Goal: Communication & Community: Share content

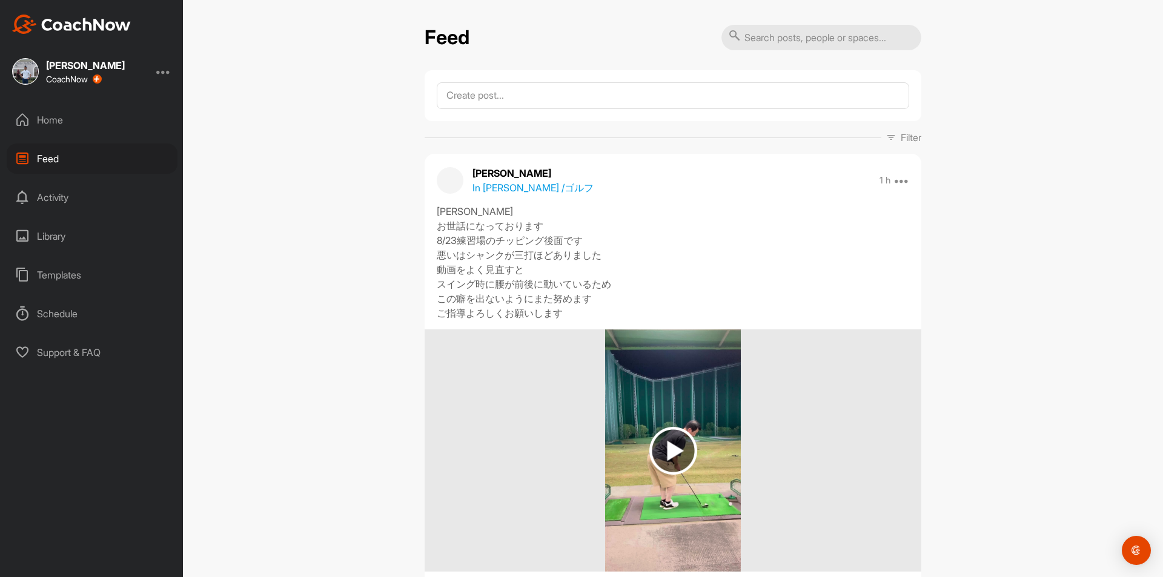
click at [51, 158] on div "Feed" at bounding box center [92, 159] width 171 height 30
click at [61, 119] on div "Home" at bounding box center [92, 120] width 171 height 30
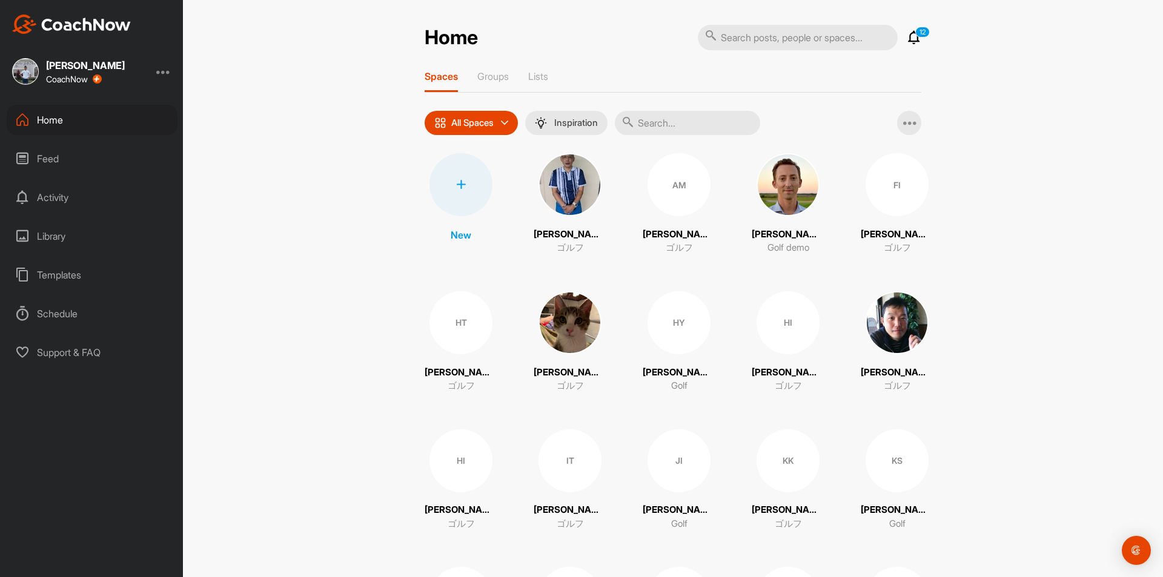
click at [693, 121] on input "text" at bounding box center [687, 123] width 145 height 24
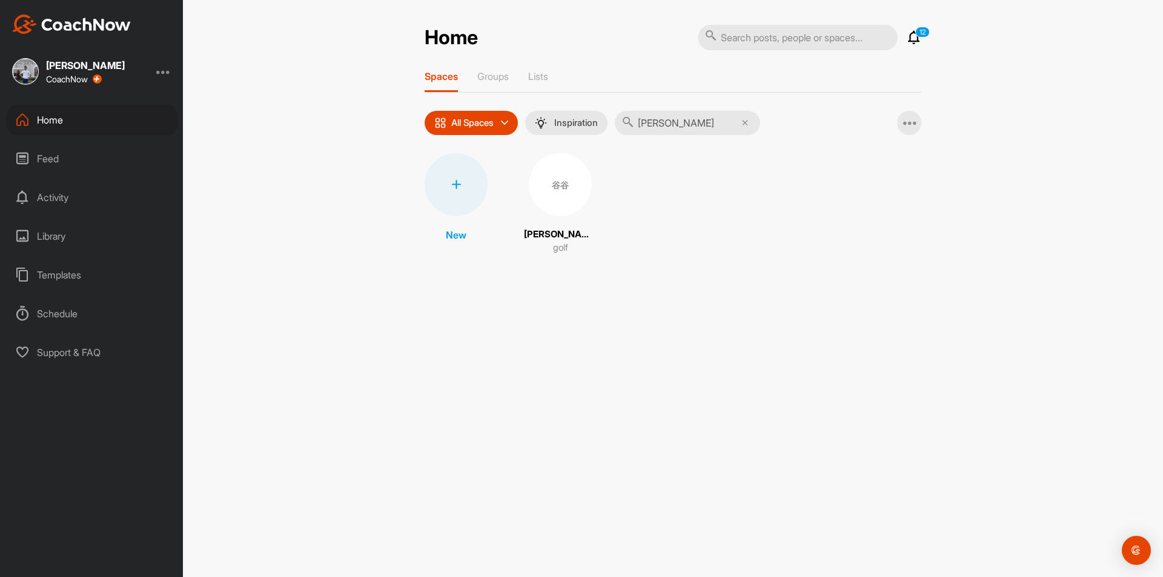
type input "[PERSON_NAME]"
click at [566, 175] on div "谷谷" at bounding box center [560, 184] width 63 height 63
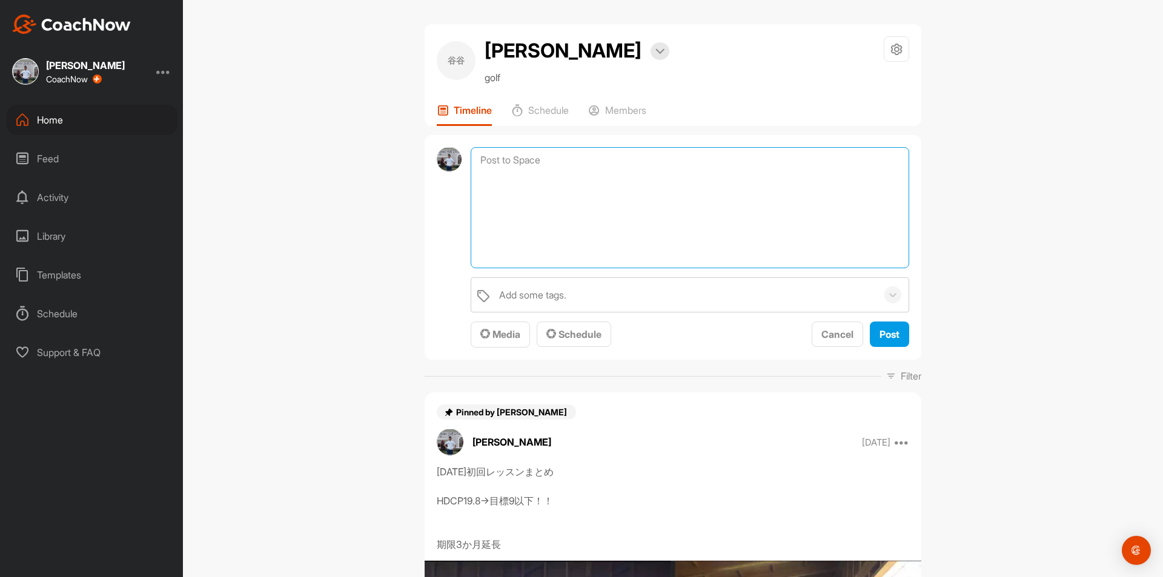
click at [558, 161] on textarea at bounding box center [690, 207] width 438 height 121
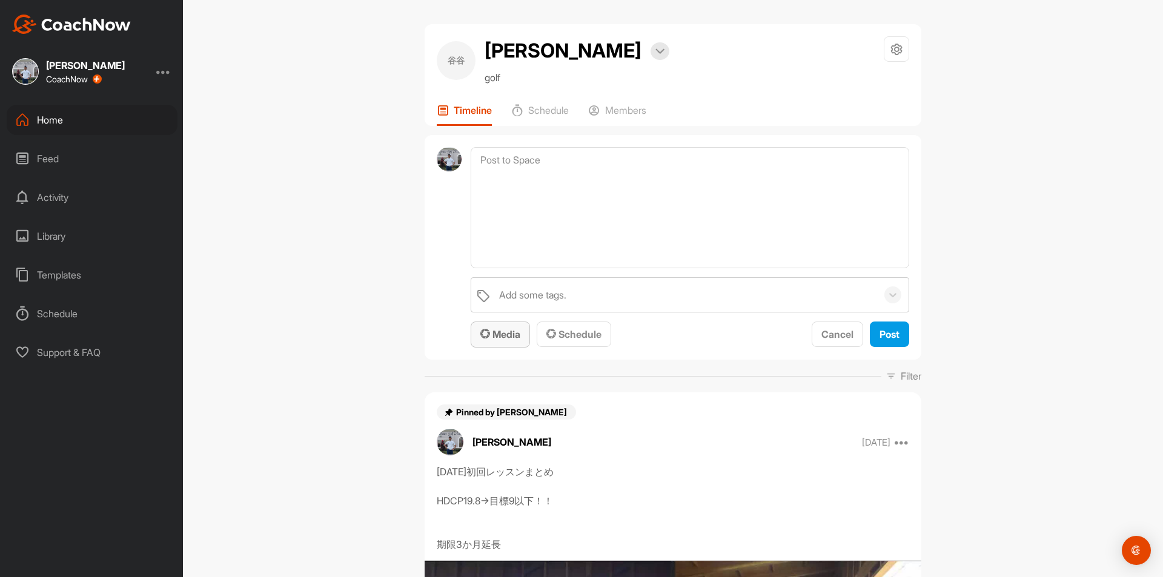
click at [498, 328] on div "Media" at bounding box center [500, 334] width 40 height 15
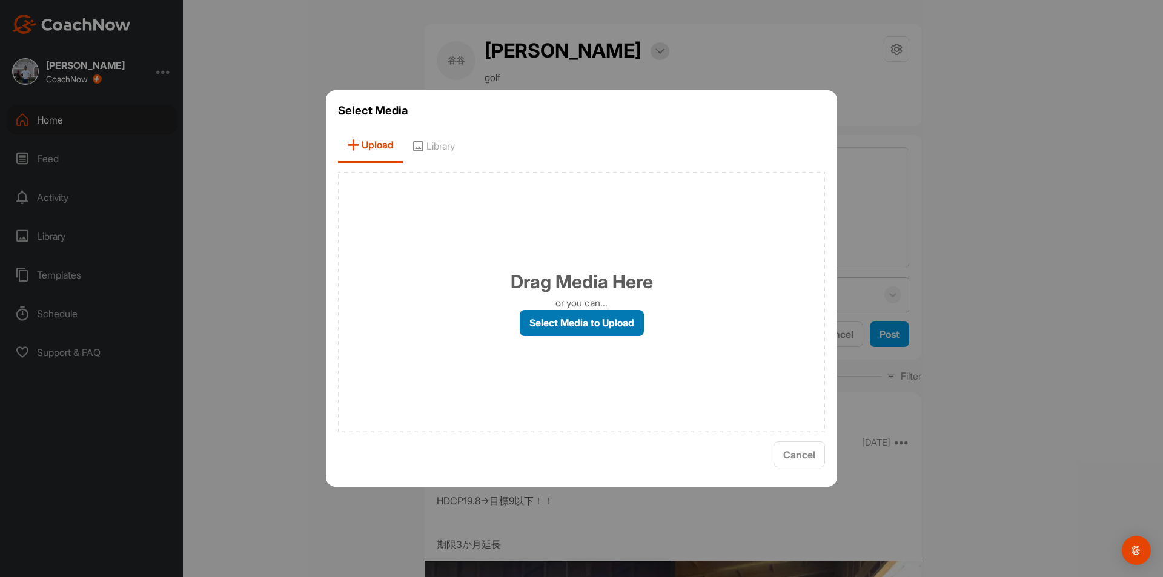
click at [544, 315] on label "Select Media to Upload" at bounding box center [582, 323] width 124 height 26
click at [0, 0] on input "Select Media to Upload" at bounding box center [0, 0] width 0 height 0
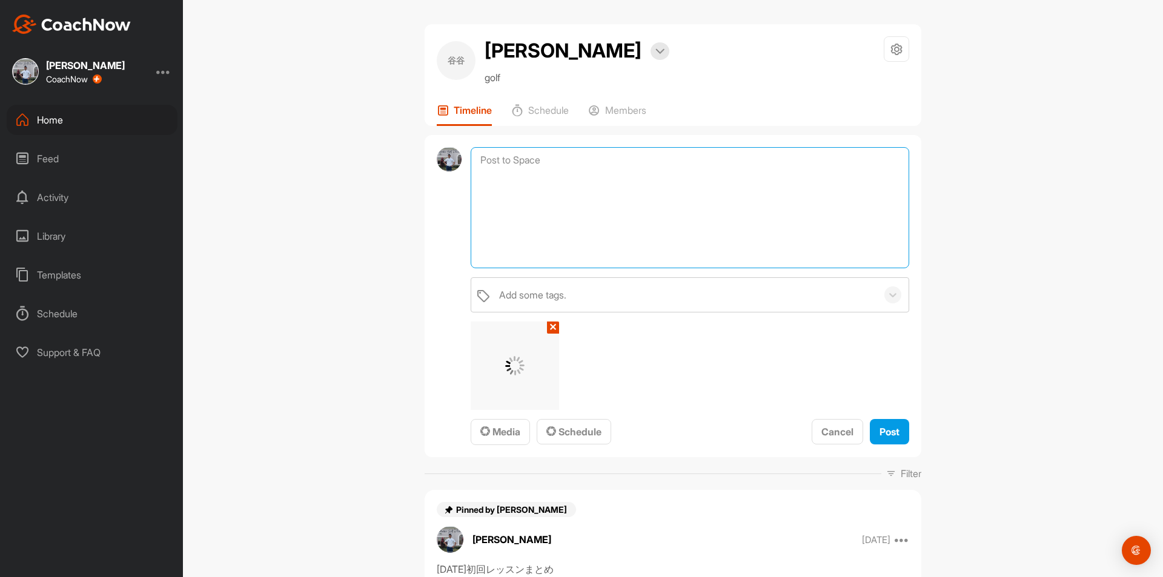
click at [580, 168] on textarea at bounding box center [690, 207] width 438 height 121
type textarea "[DATE]レッスン＠嵐山、まとめ"
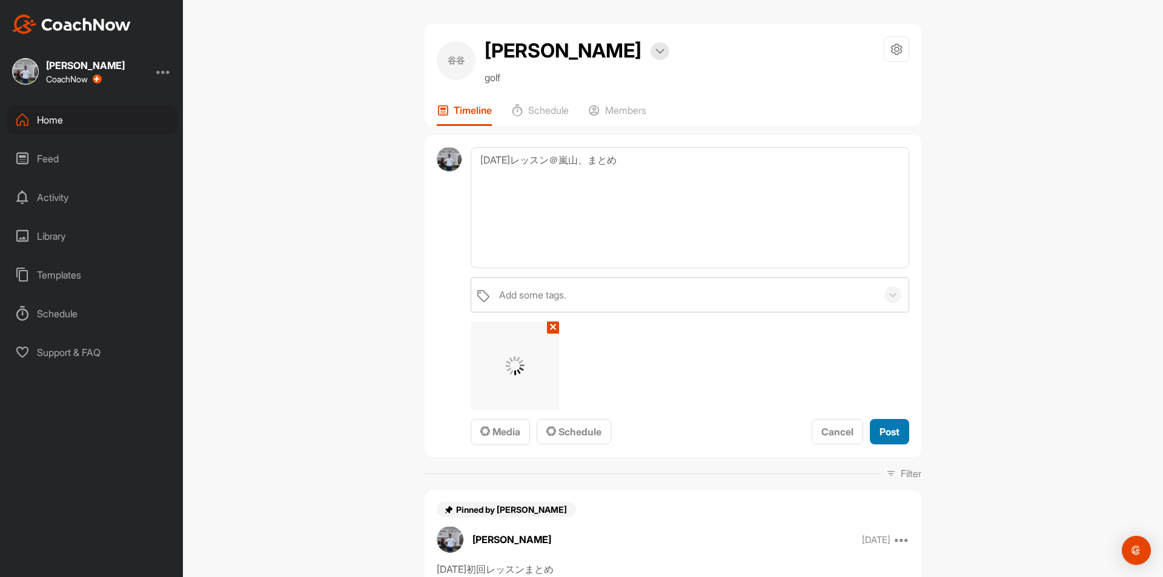
click at [885, 436] on span "Post" at bounding box center [889, 432] width 20 height 12
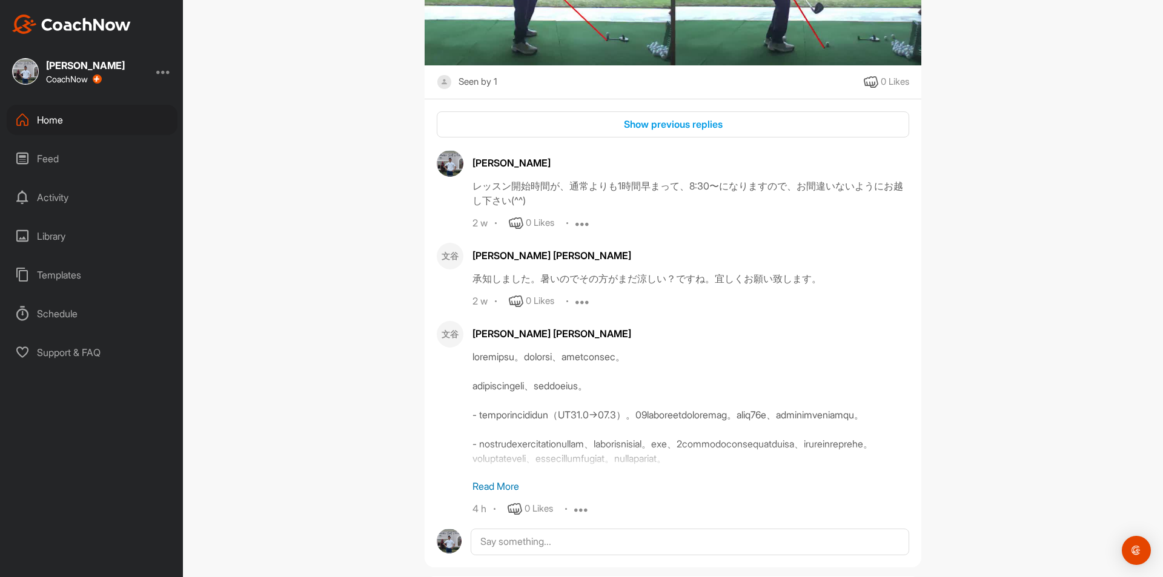
scroll to position [1615, 0]
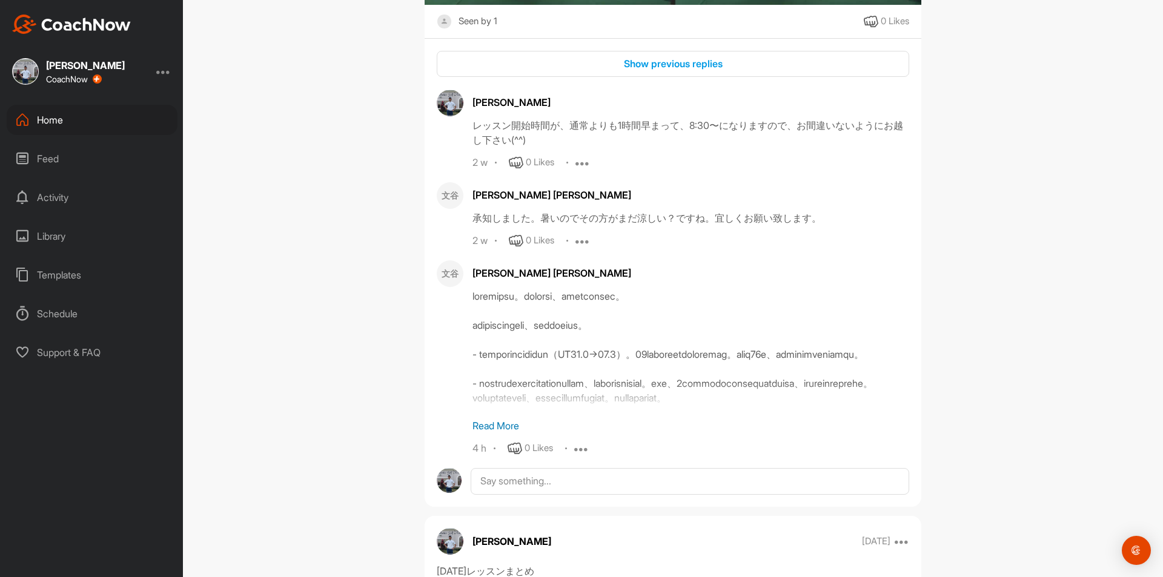
click at [495, 424] on p "Read More" at bounding box center [690, 426] width 437 height 15
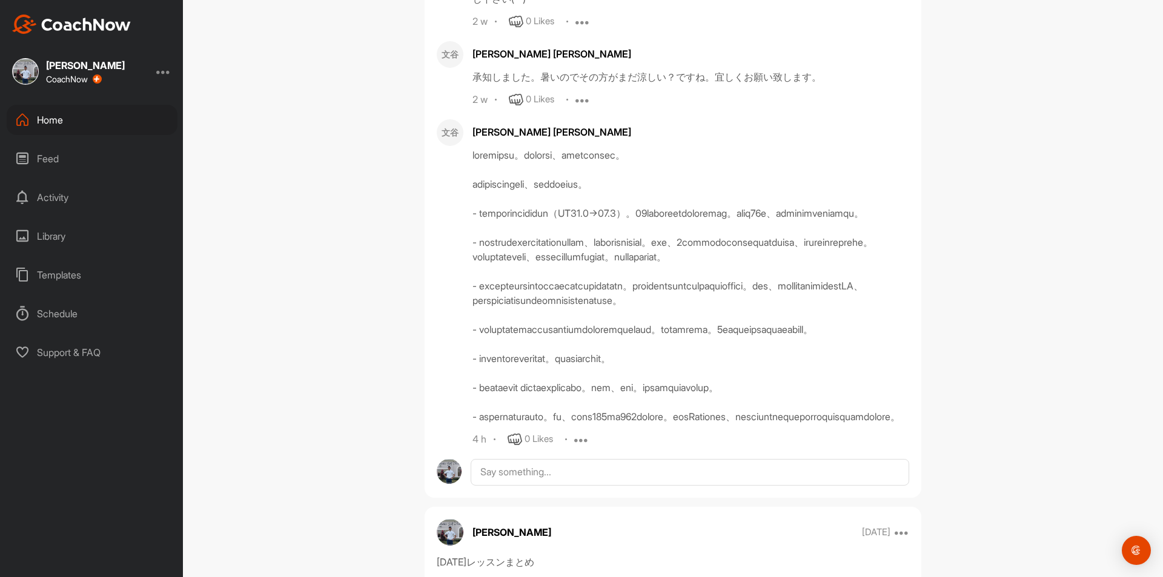
scroll to position [1817, 0]
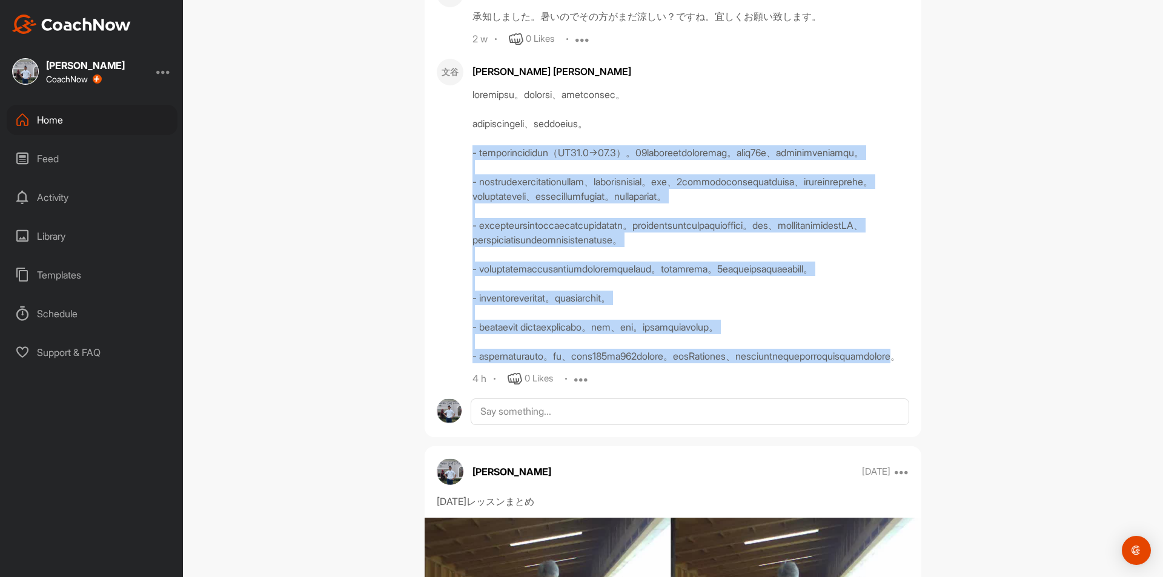
drag, startPoint x: 468, startPoint y: 151, endPoint x: 807, endPoint y: 442, distance: 446.7
click at [807, 363] on div at bounding box center [690, 225] width 437 height 276
copy div "- loremipsumdolor（SI03.4→83.9）。20ametconsecteturad。elit71s、doeiusmodtempor。 - i…"
click at [935, 286] on div "[PERSON_NAME] Bookings golf Space Settings Your Notifications Timeline Schedule…" at bounding box center [673, 288] width 980 height 577
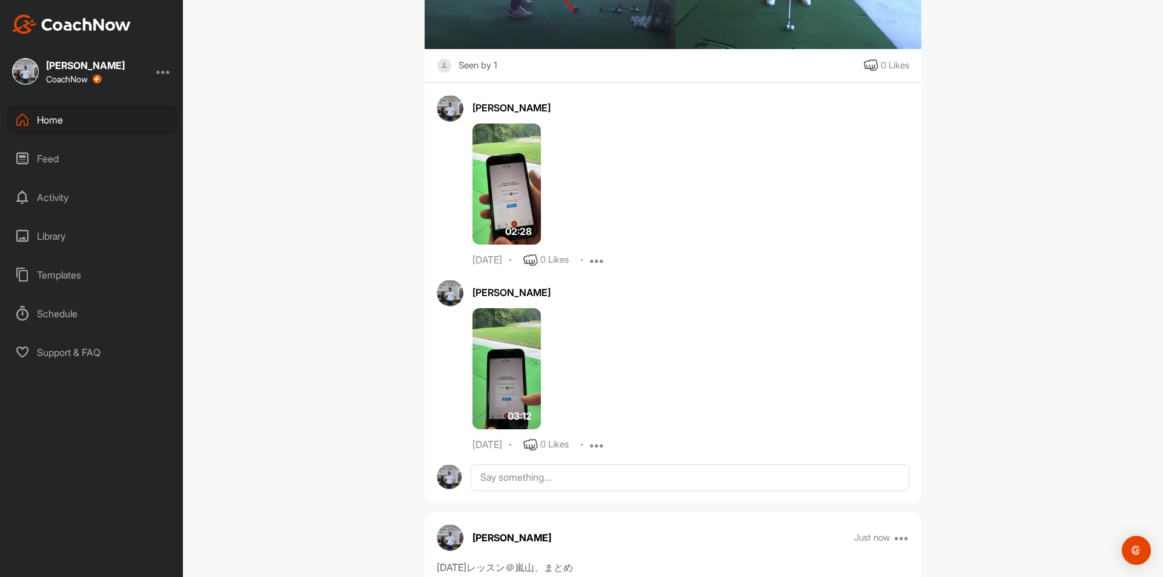
scroll to position [967, 0]
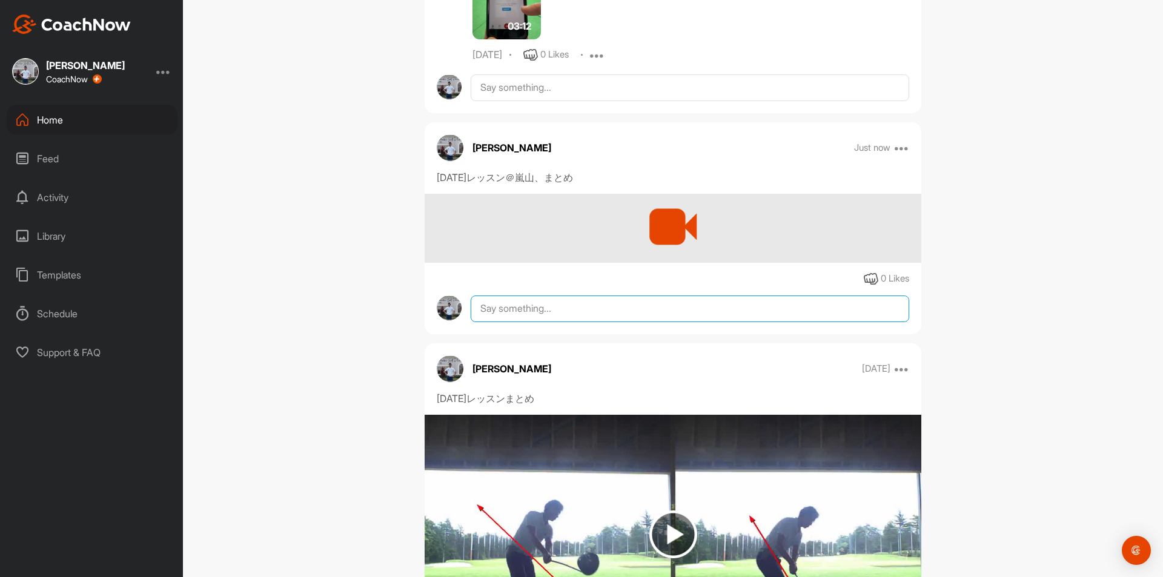
click at [537, 307] on textarea at bounding box center [690, 309] width 438 height 27
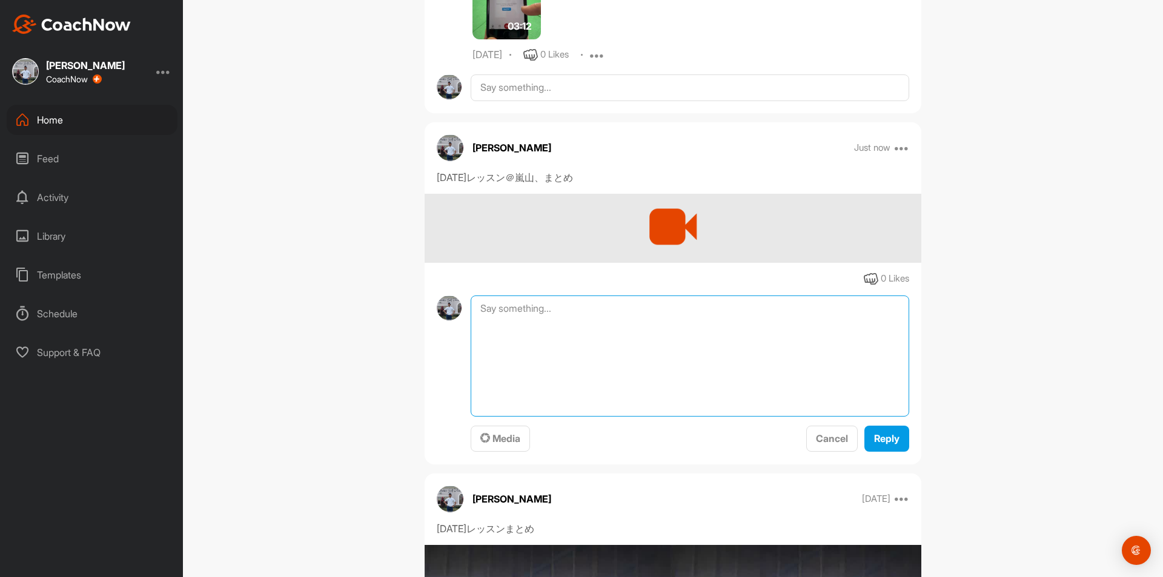
paste textarea "- loremipsumdolor（SI98.5→63.1）。04ametconsecteturad。elit63s、doeiusmodtempor。 - i…"
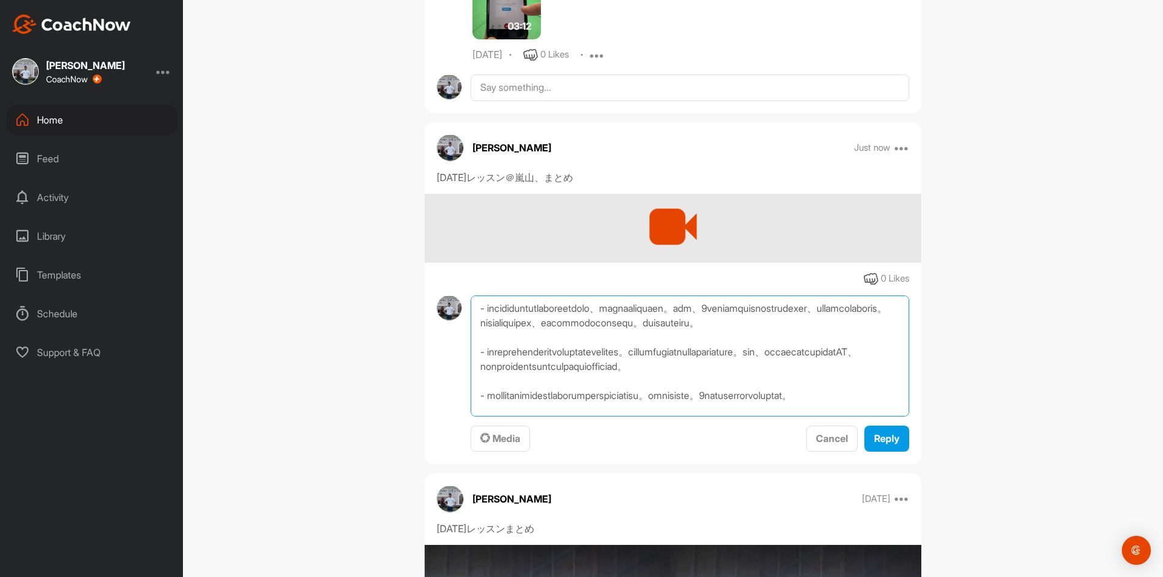
scroll to position [0, 0]
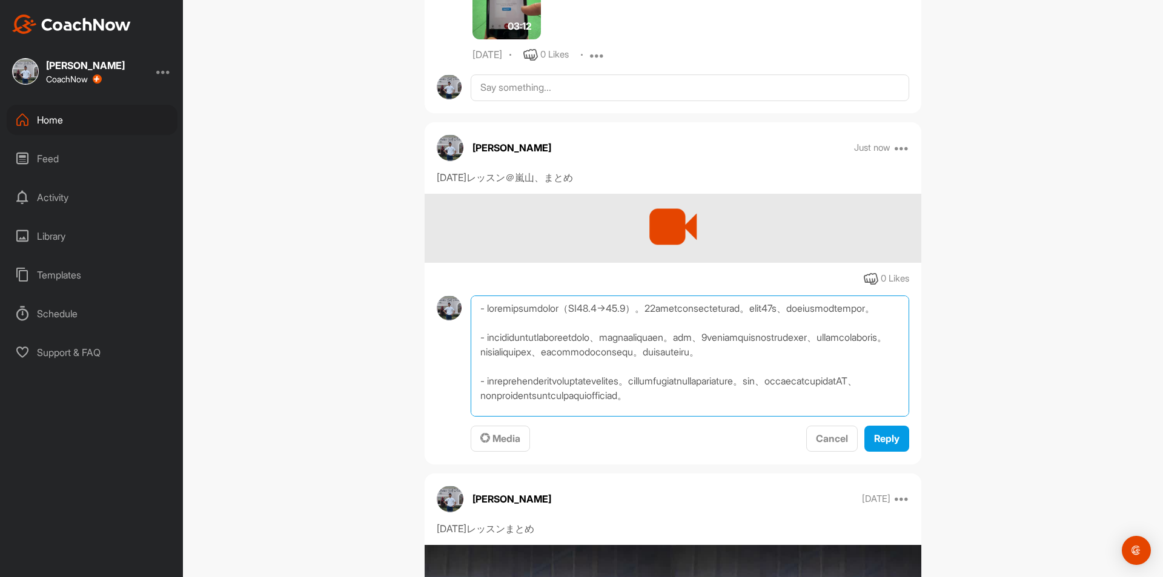
click at [475, 307] on textarea at bounding box center [690, 356] width 438 height 121
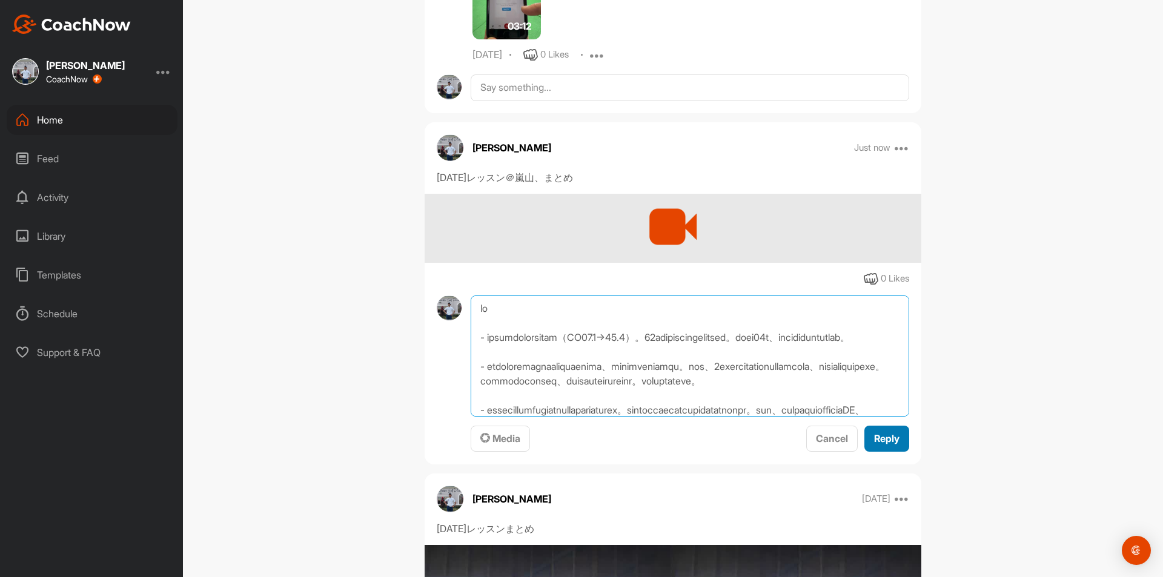
type textarea "lo - ipsumdolorsitam（CO95.3→22.9）。59adipiscingelitsed。doei69t、incididuntutlab。 …"
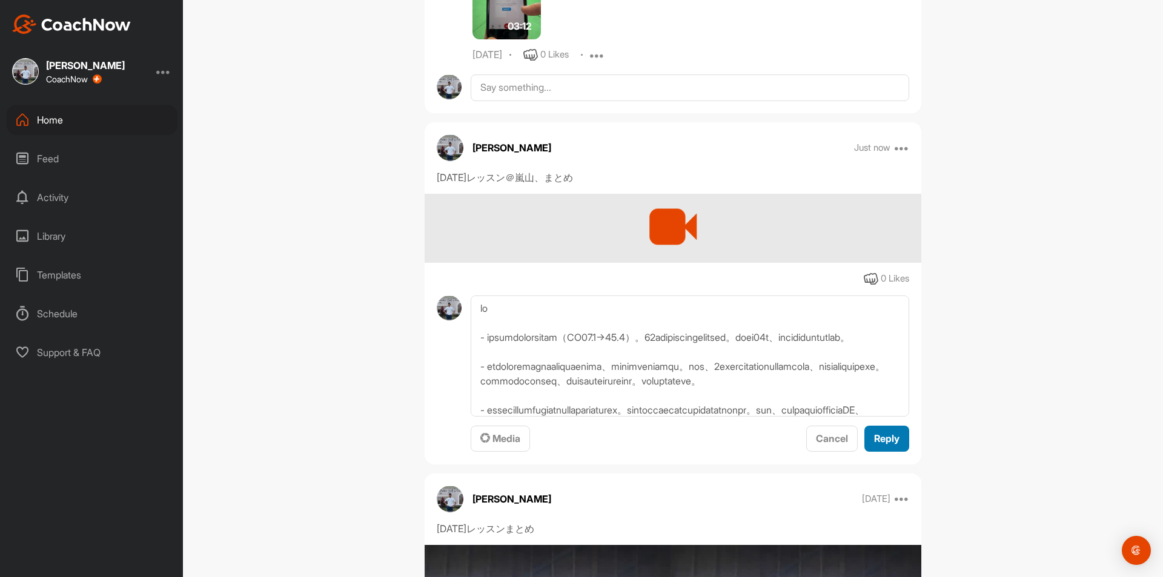
click at [882, 431] on button "Reply" at bounding box center [886, 439] width 45 height 26
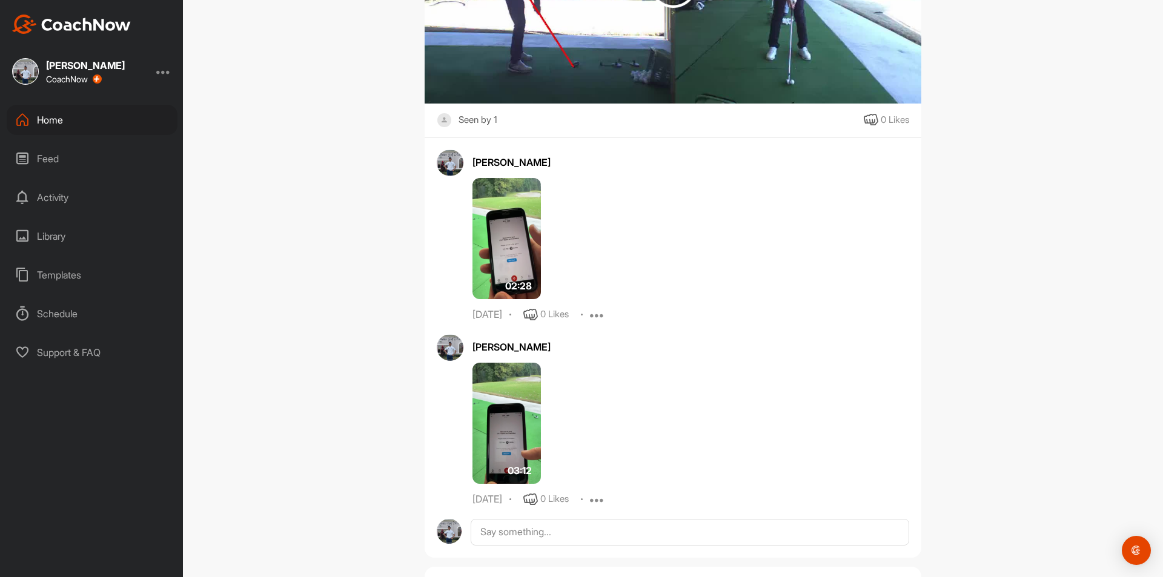
scroll to position [482, 0]
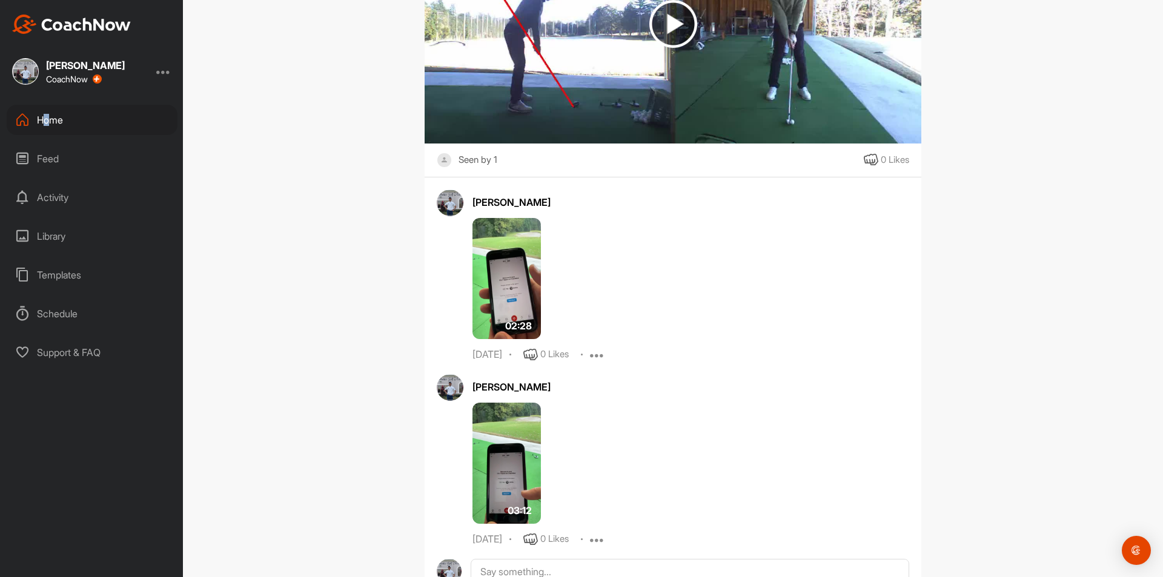
click at [47, 124] on div "Home" at bounding box center [92, 120] width 171 height 30
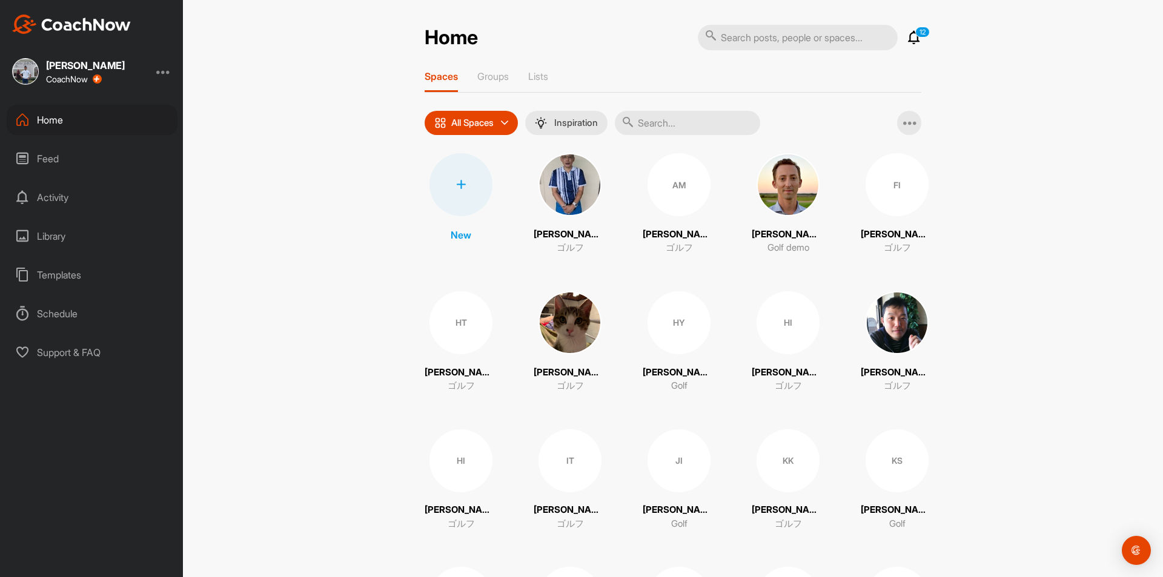
click at [644, 115] on input "text" at bounding box center [687, 123] width 145 height 24
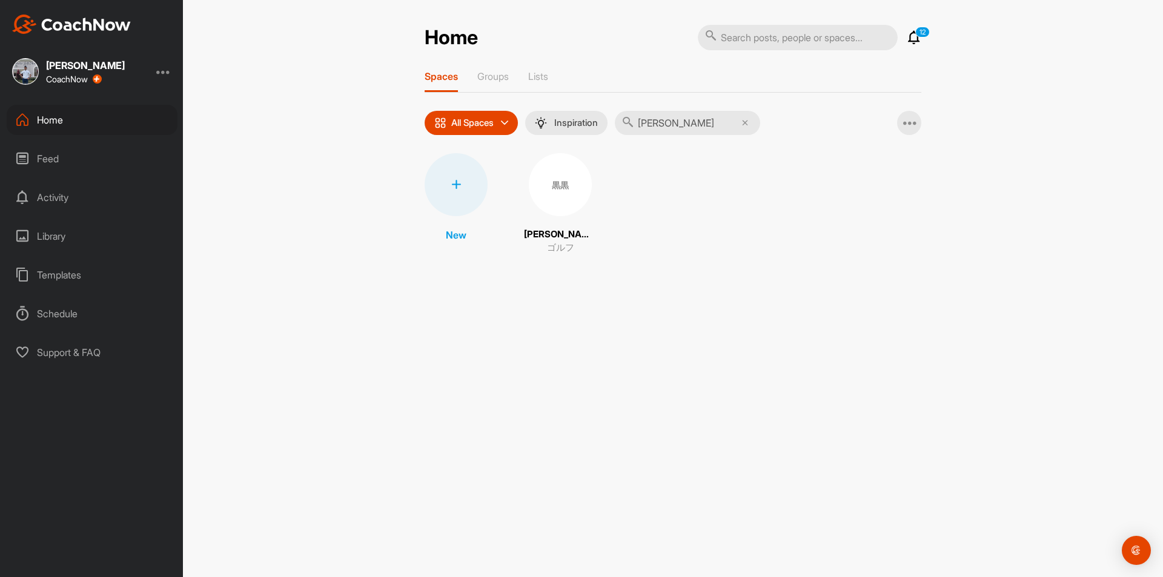
type input "[PERSON_NAME]"
click at [557, 189] on div "黒黒" at bounding box center [560, 184] width 63 height 63
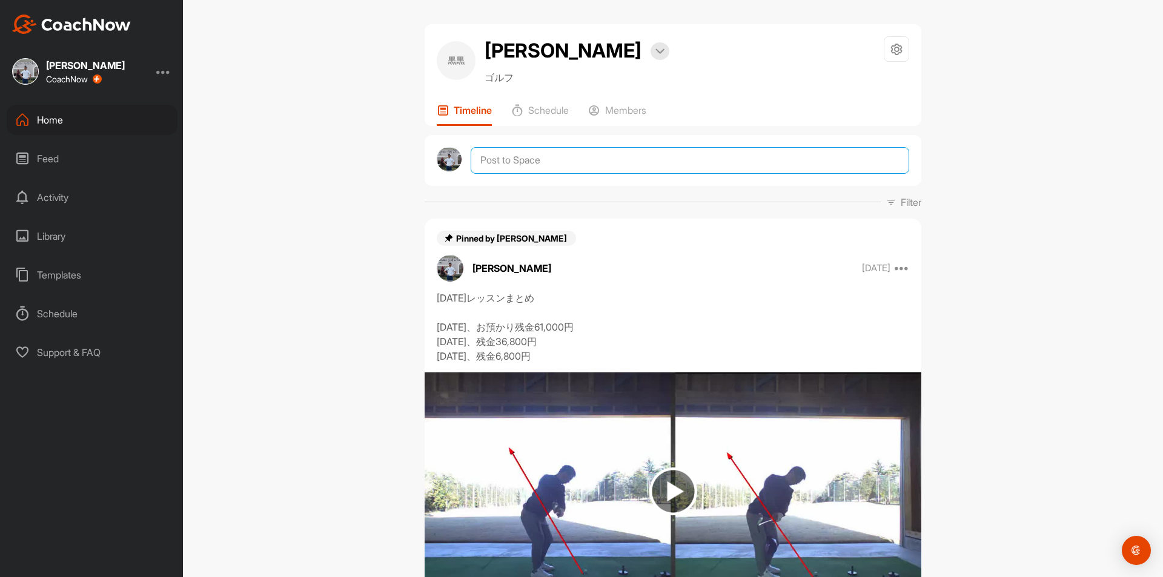
click at [523, 162] on textarea at bounding box center [690, 160] width 438 height 27
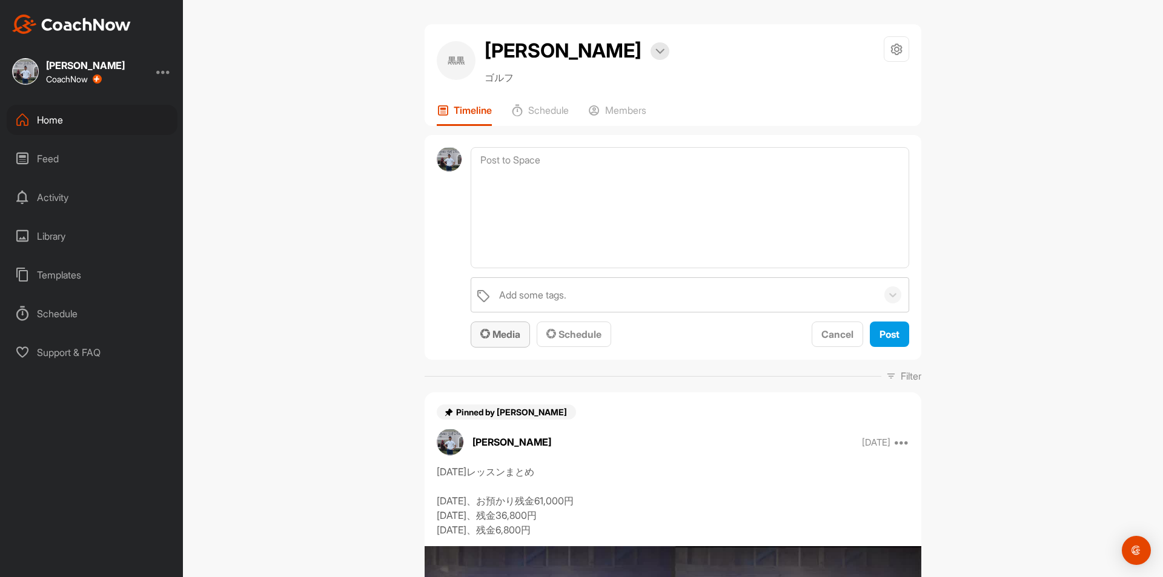
click at [505, 332] on span "Media" at bounding box center [500, 334] width 40 height 12
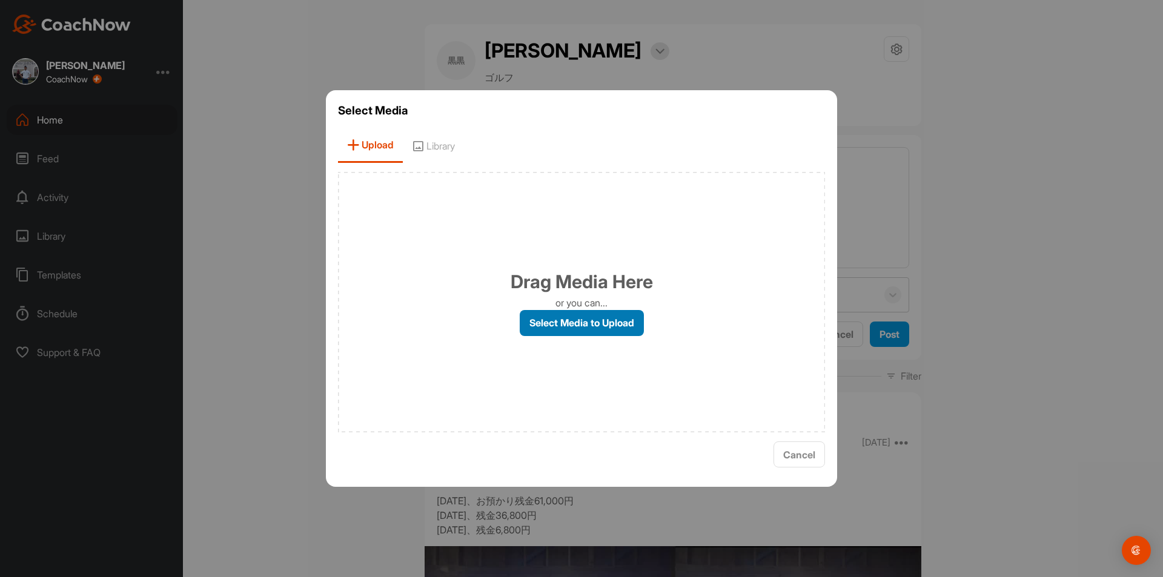
click at [523, 320] on label "Select Media to Upload" at bounding box center [582, 323] width 124 height 26
click at [0, 0] on input "Select Media to Upload" at bounding box center [0, 0] width 0 height 0
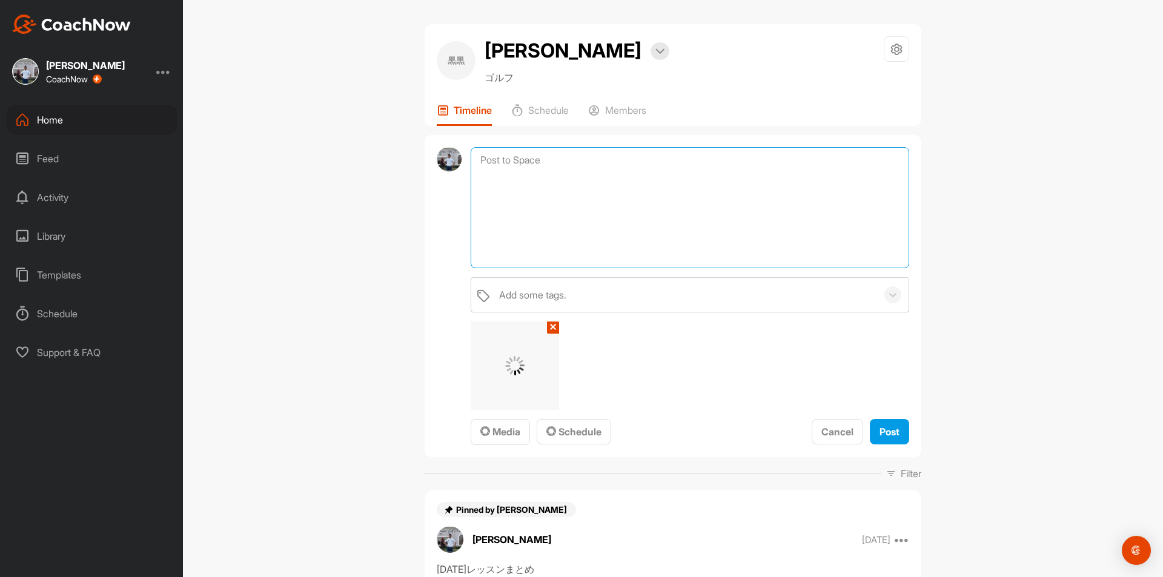
click at [534, 165] on textarea at bounding box center [690, 207] width 438 height 121
type textarea "[DATE]レッスン＠[GEOGRAPHIC_DATA]、まとめ"
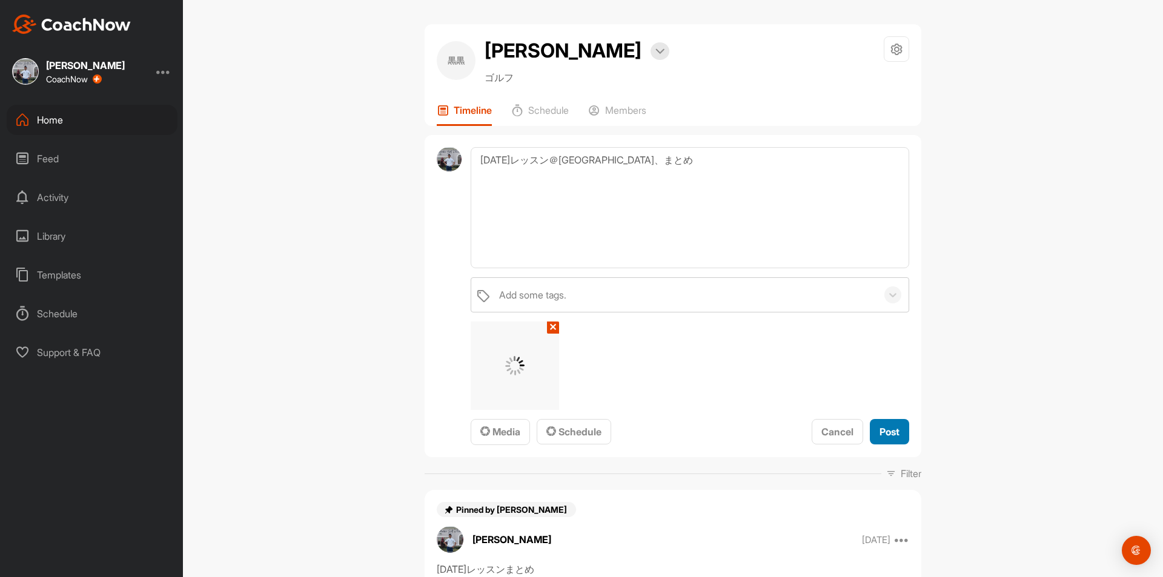
click at [882, 429] on span "Post" at bounding box center [889, 432] width 20 height 12
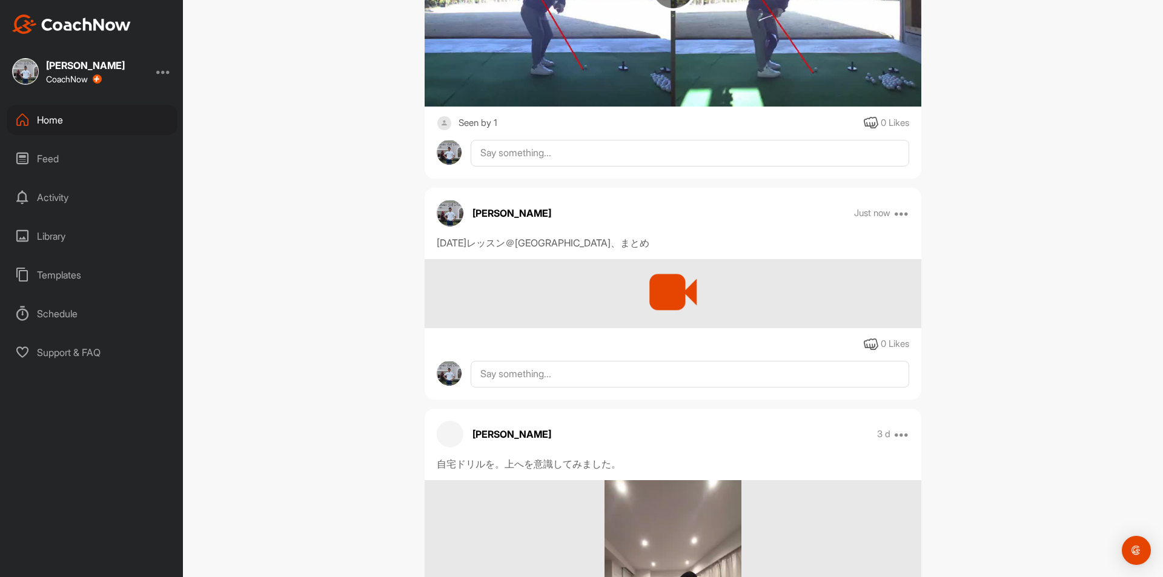
scroll to position [565, 0]
